Goal: Entertainment & Leisure: Consume media (video, audio)

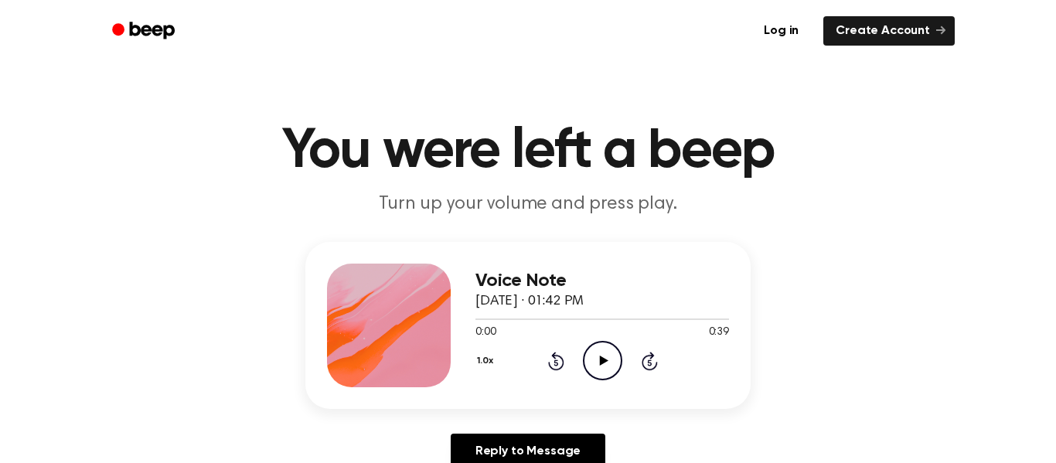
click at [597, 347] on icon "Play Audio" at bounding box center [602, 360] width 39 height 39
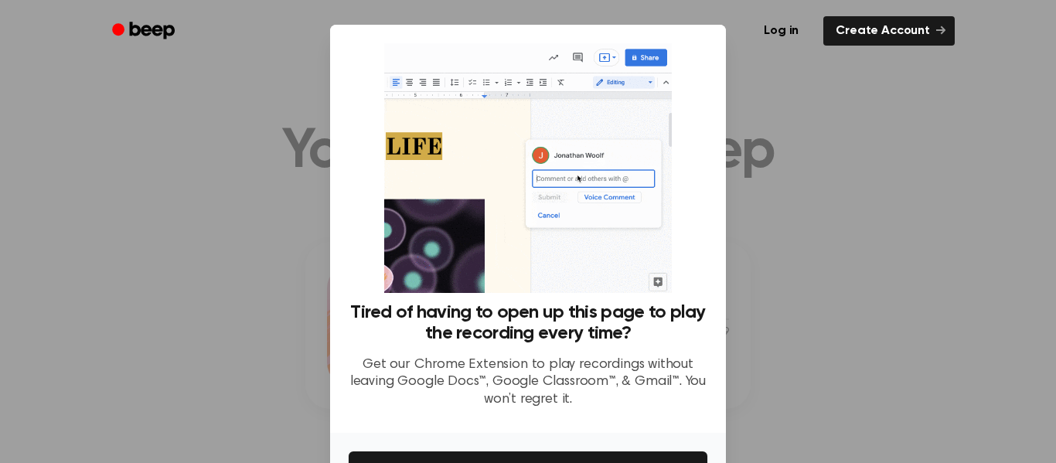
click at [786, 241] on div at bounding box center [528, 231] width 1056 height 463
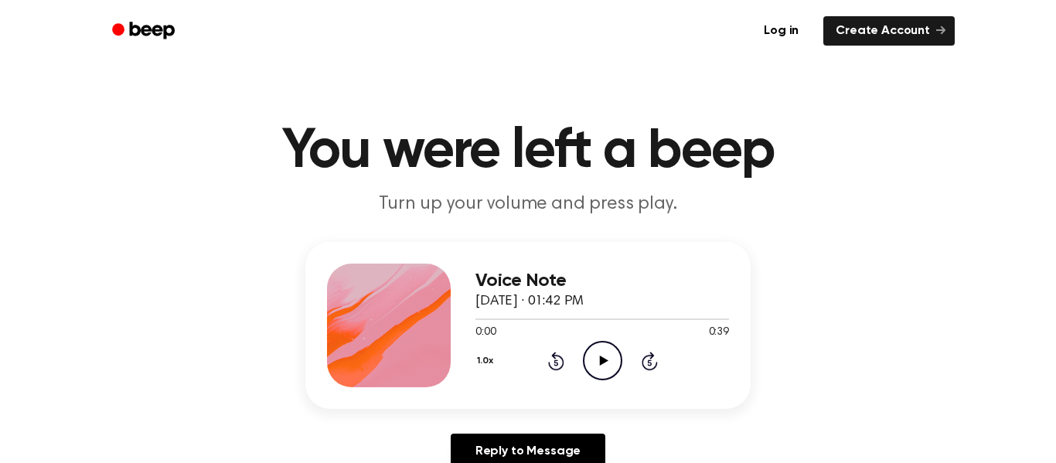
click at [599, 363] on icon at bounding box center [603, 361] width 9 height 10
click at [604, 356] on icon "Play Audio" at bounding box center [602, 360] width 39 height 39
click at [605, 357] on icon at bounding box center [602, 361] width 7 height 10
click at [605, 357] on icon "Play Audio" at bounding box center [602, 360] width 39 height 39
click at [600, 363] on icon at bounding box center [603, 361] width 9 height 10
